Goal: Task Accomplishment & Management: Complete application form

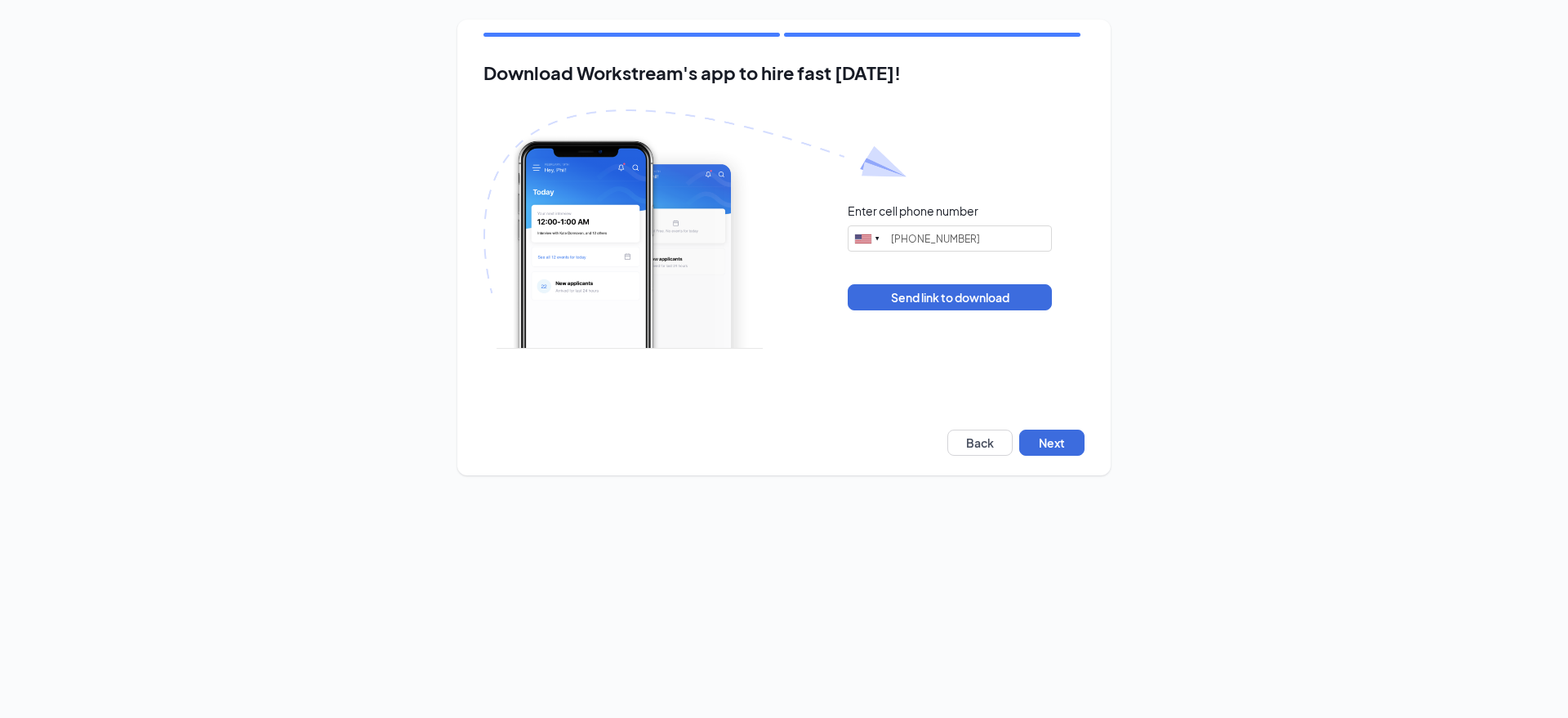
type input "[PHONE_NUMBER]"
click at [1051, 452] on button "Next" at bounding box center [1052, 443] width 65 height 27
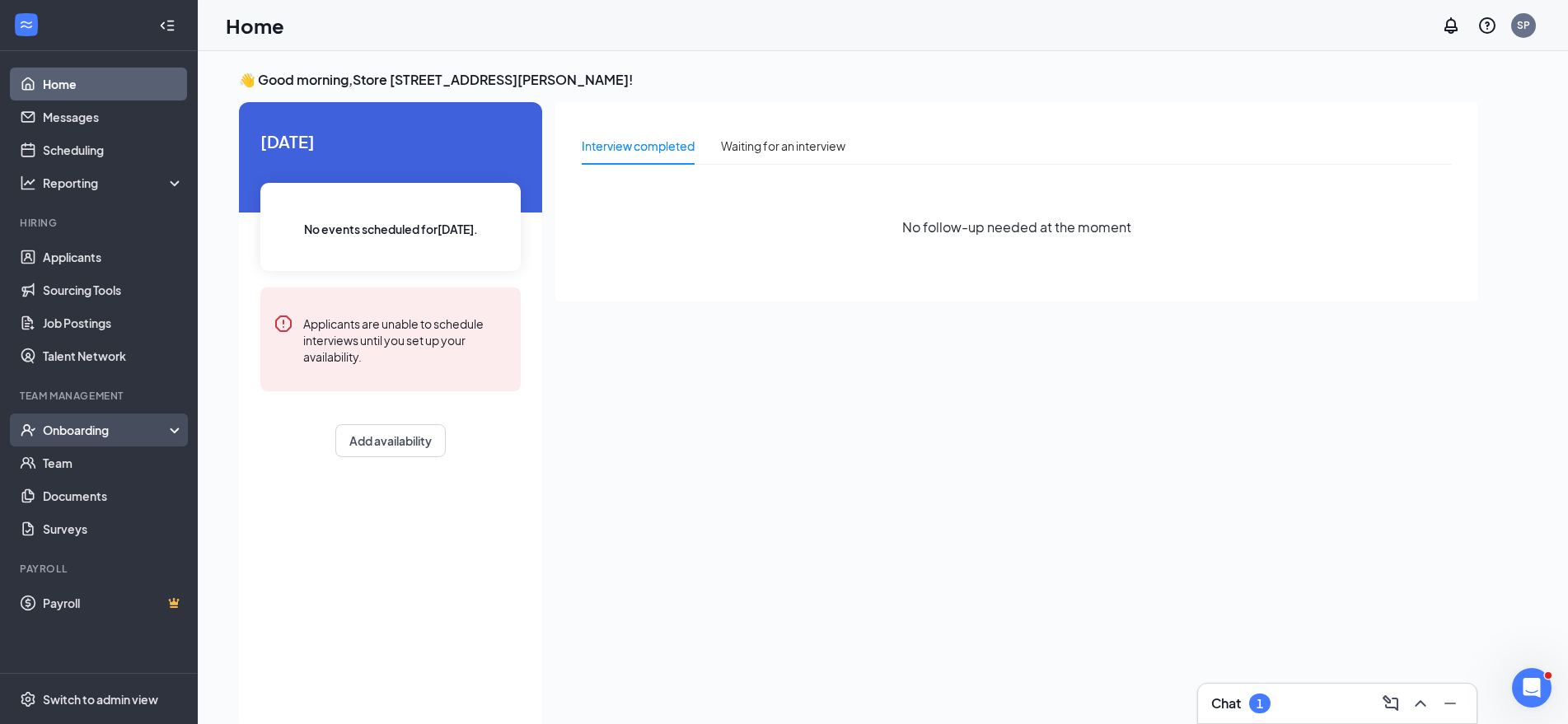
click at [89, 429] on div "Onboarding" at bounding box center [106, 430] width 127 height 17
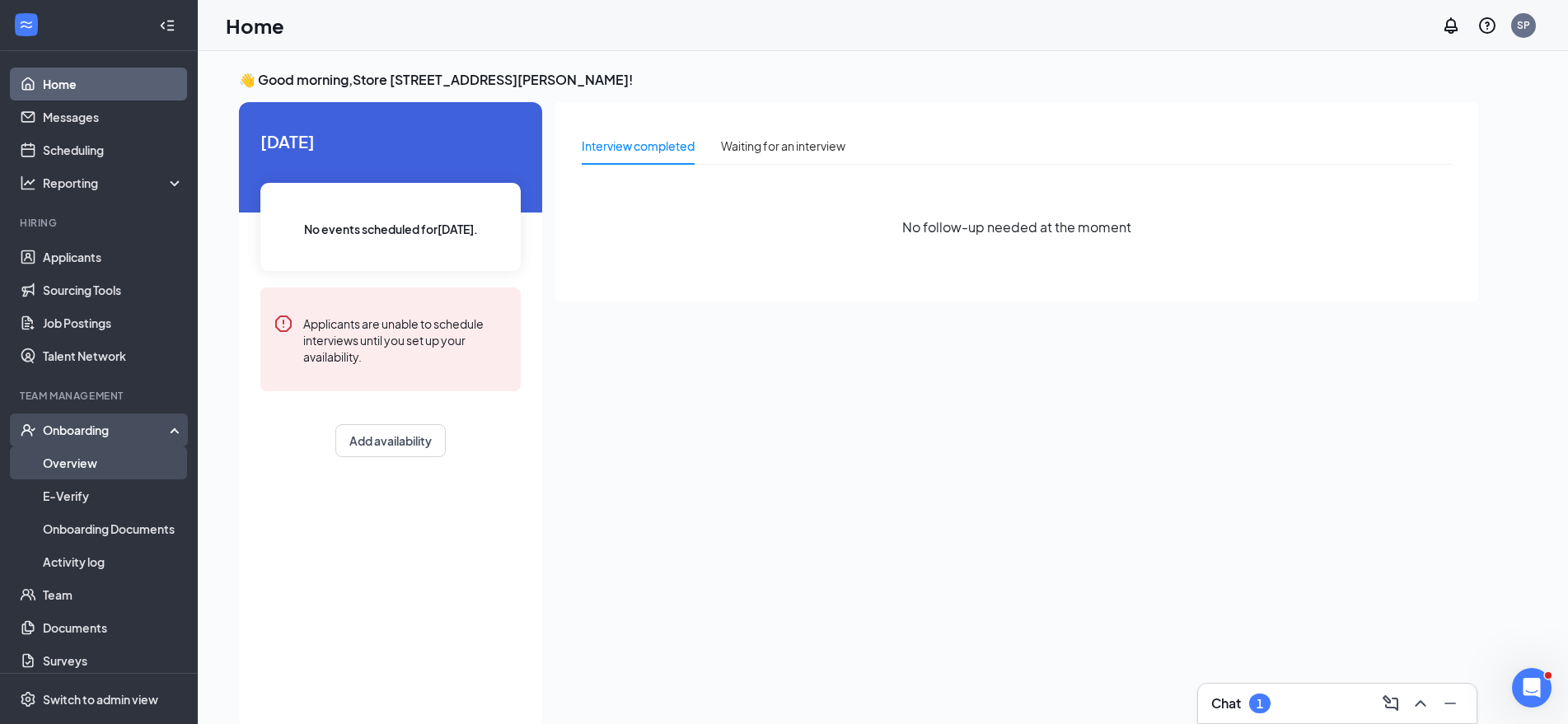
click at [87, 466] on link "Overview" at bounding box center [113, 462] width 141 height 33
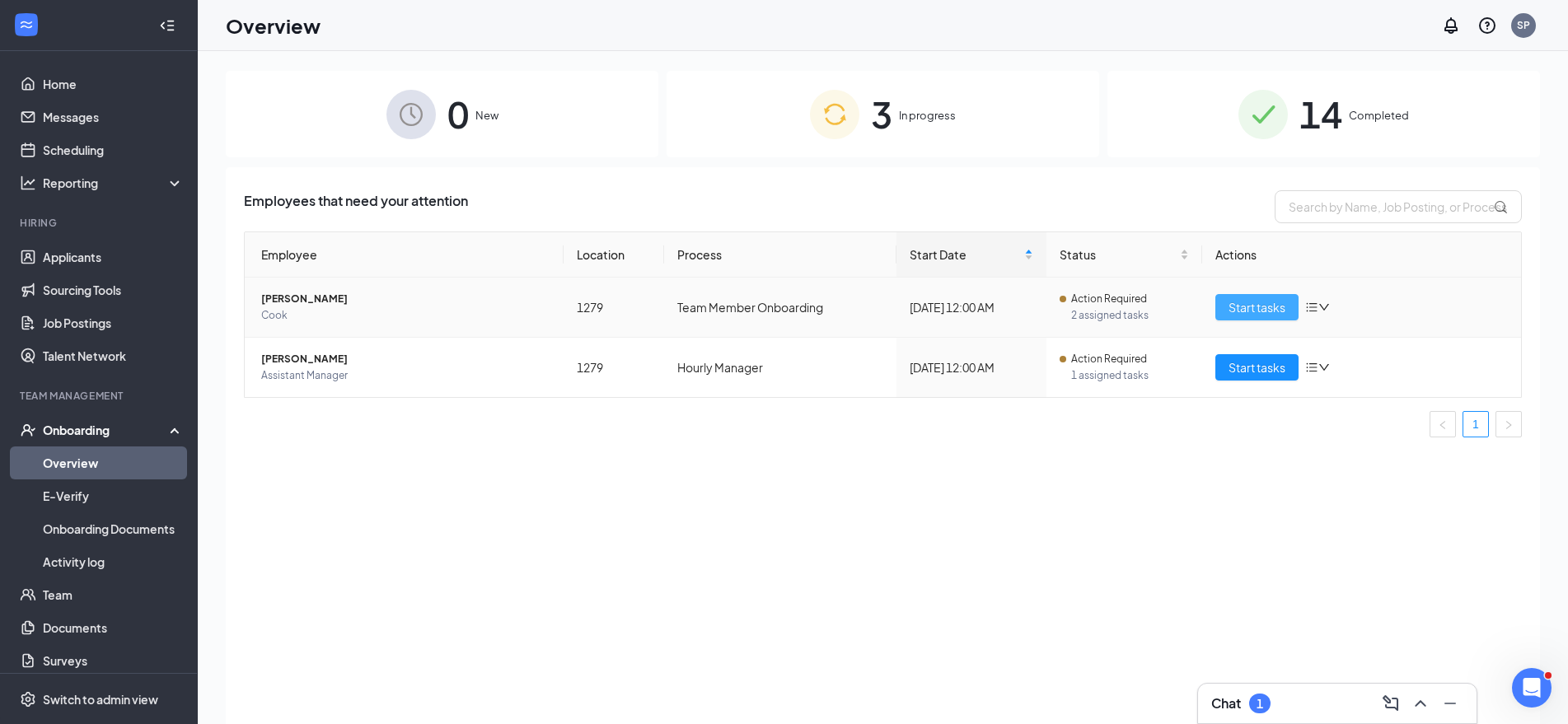
click at [1263, 310] on span "Start tasks" at bounding box center [1257, 307] width 57 height 18
